Goal: Information Seeking & Learning: Find specific fact

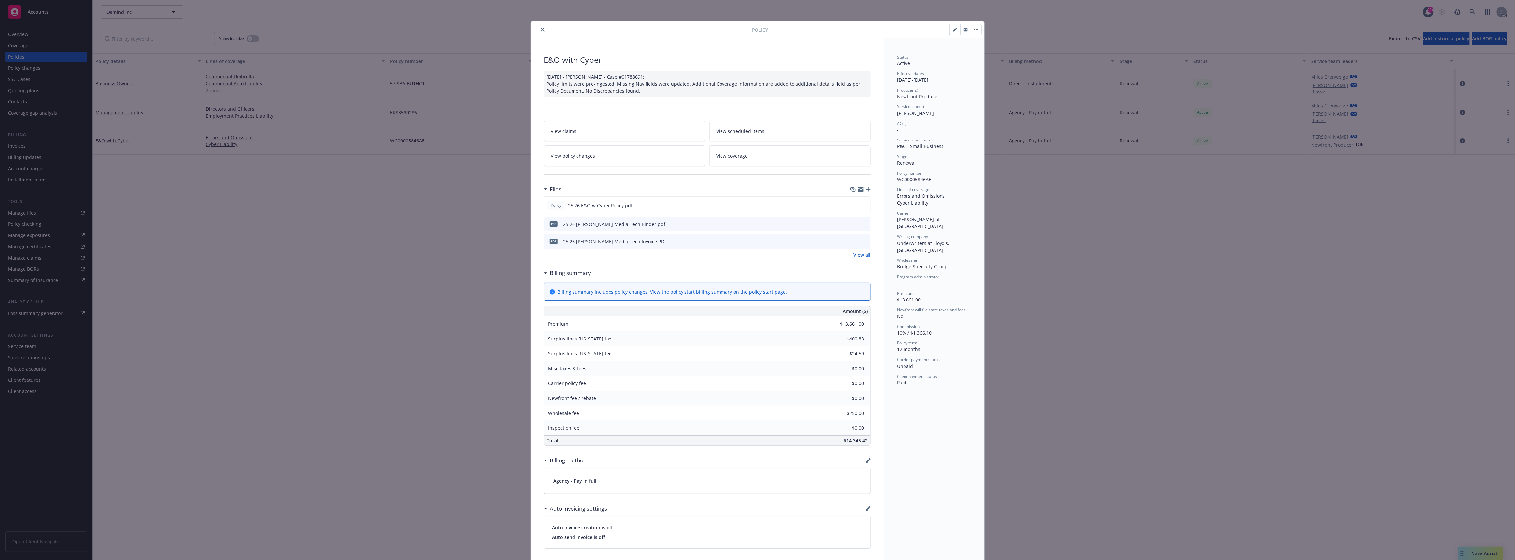
click at [539, 27] on button "close" at bounding box center [543, 30] width 8 height 8
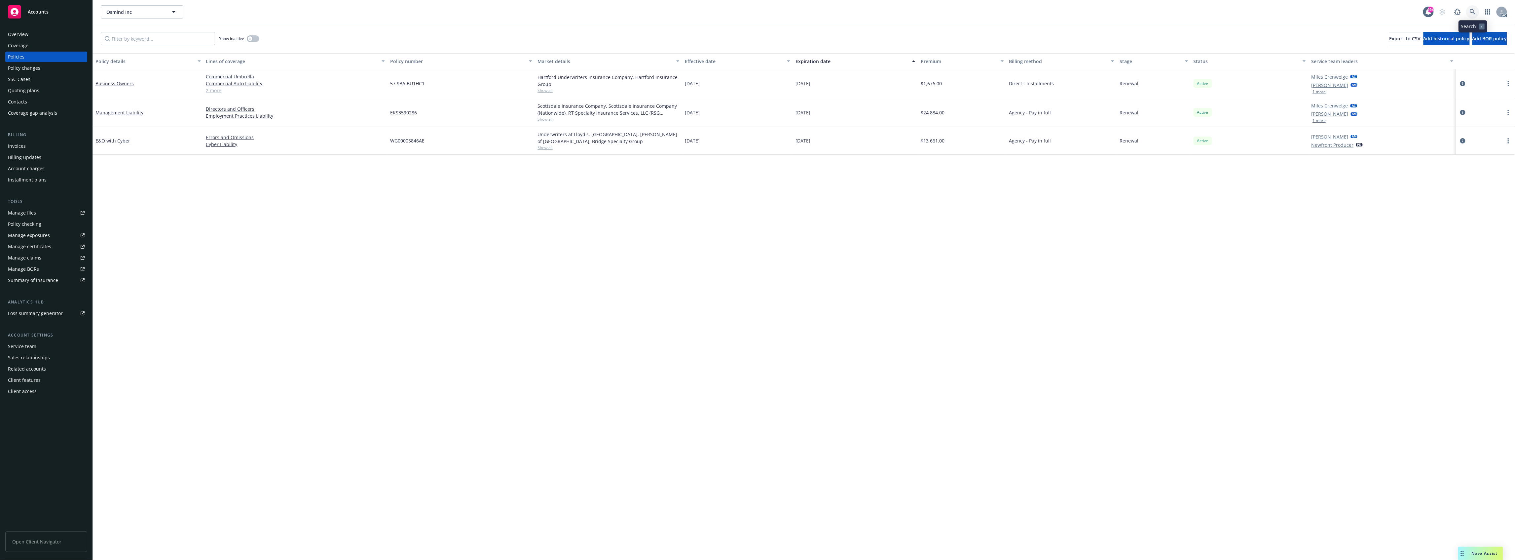
click at [1477, 8] on link at bounding box center [1472, 11] width 13 height 13
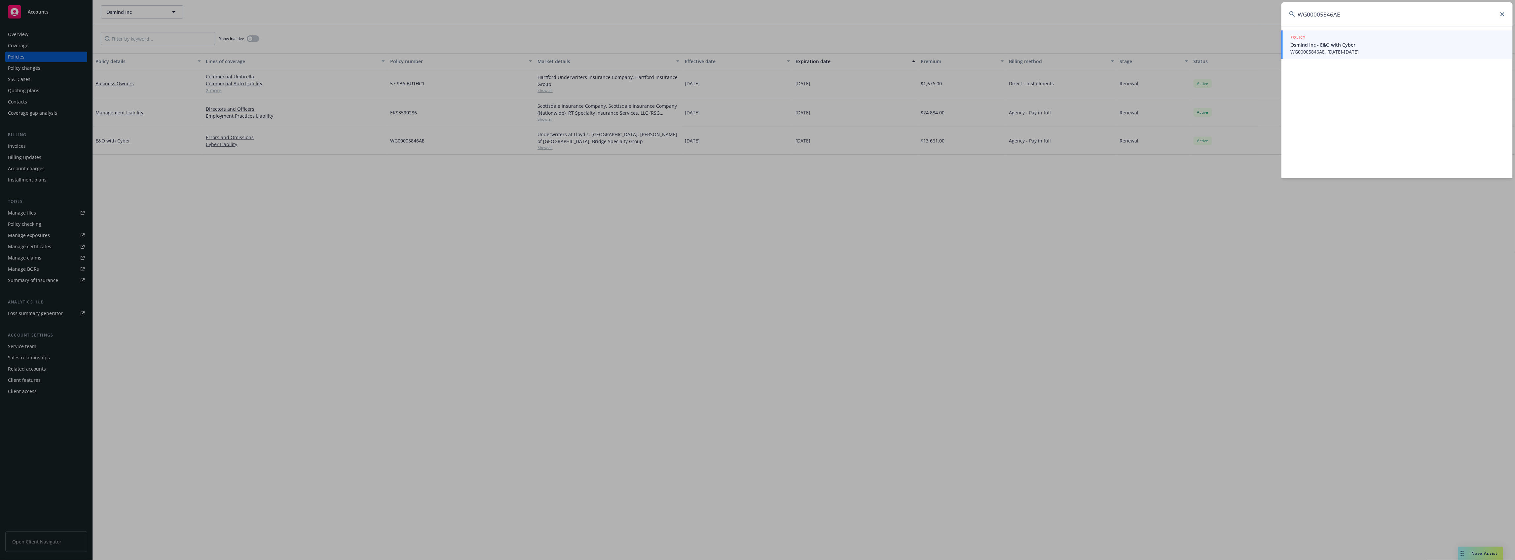
type input "WG00005846AE"
click at [1351, 51] on span "WG00005846AE, [DATE]-[DATE]" at bounding box center [1398, 51] width 214 height 7
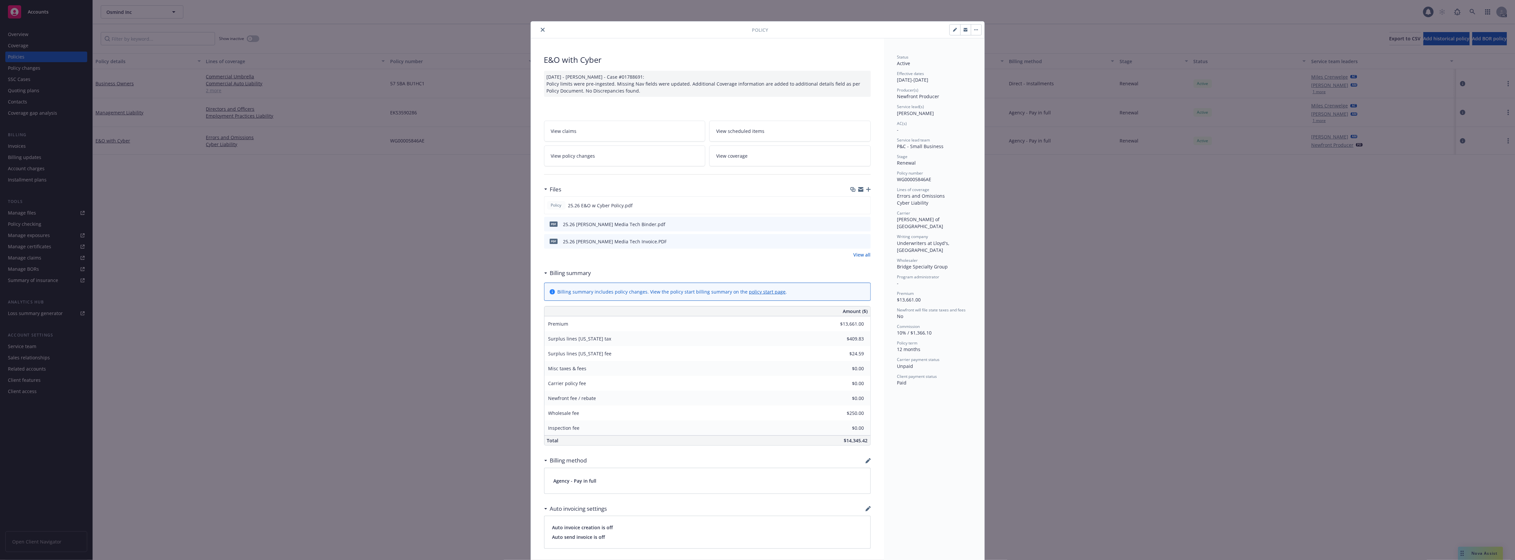
scroll to position [20, 0]
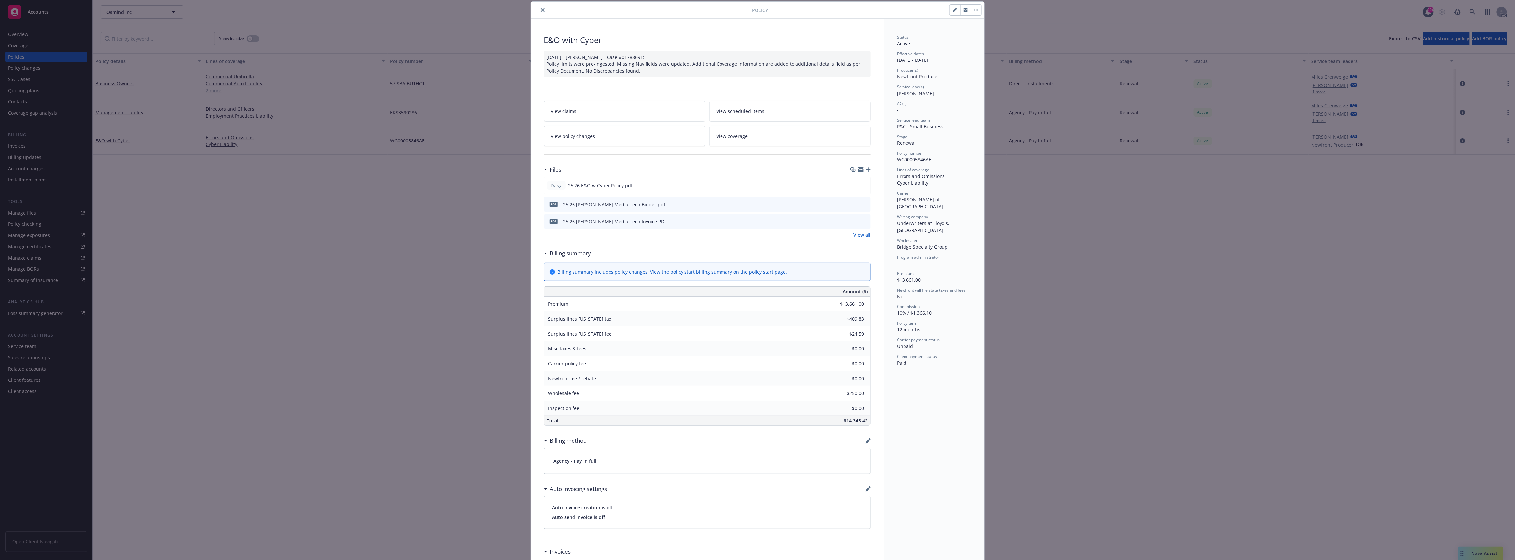
click at [864, 223] on icon "preview file" at bounding box center [865, 221] width 6 height 5
